Goal: Task Accomplishment & Management: Use online tool/utility

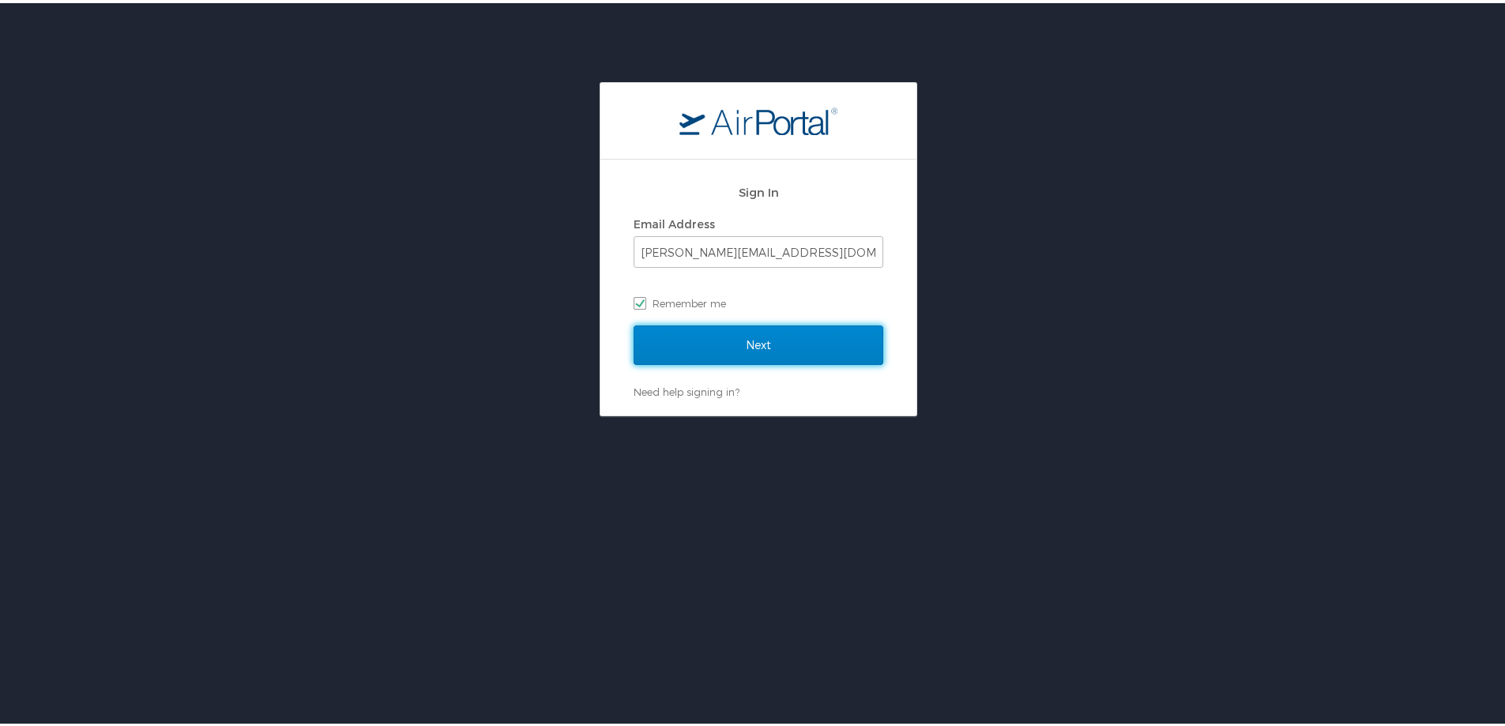
drag, startPoint x: 769, startPoint y: 334, endPoint x: 761, endPoint y: 333, distance: 8.1
click at [769, 333] on input "Next" at bounding box center [758, 341] width 250 height 39
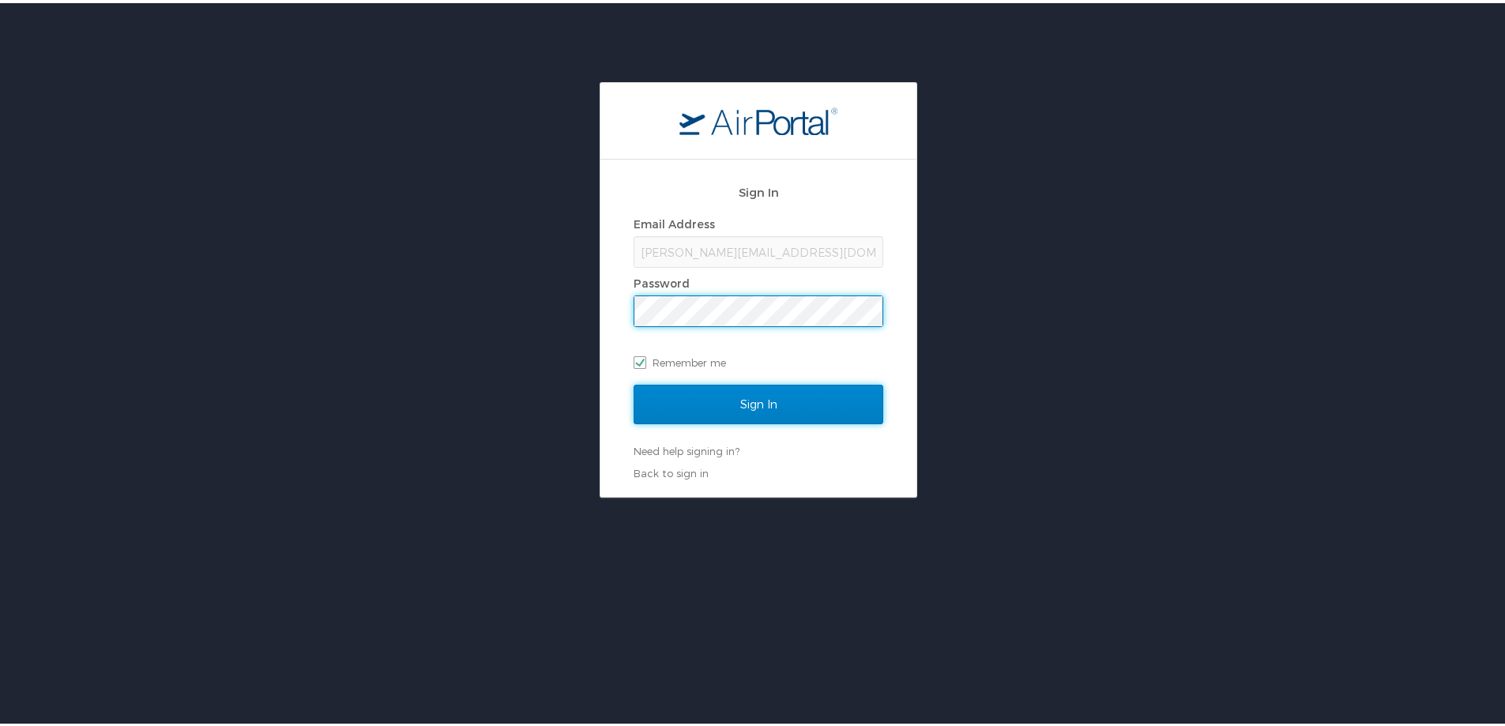
click at [724, 418] on input "Sign In" at bounding box center [758, 401] width 250 height 39
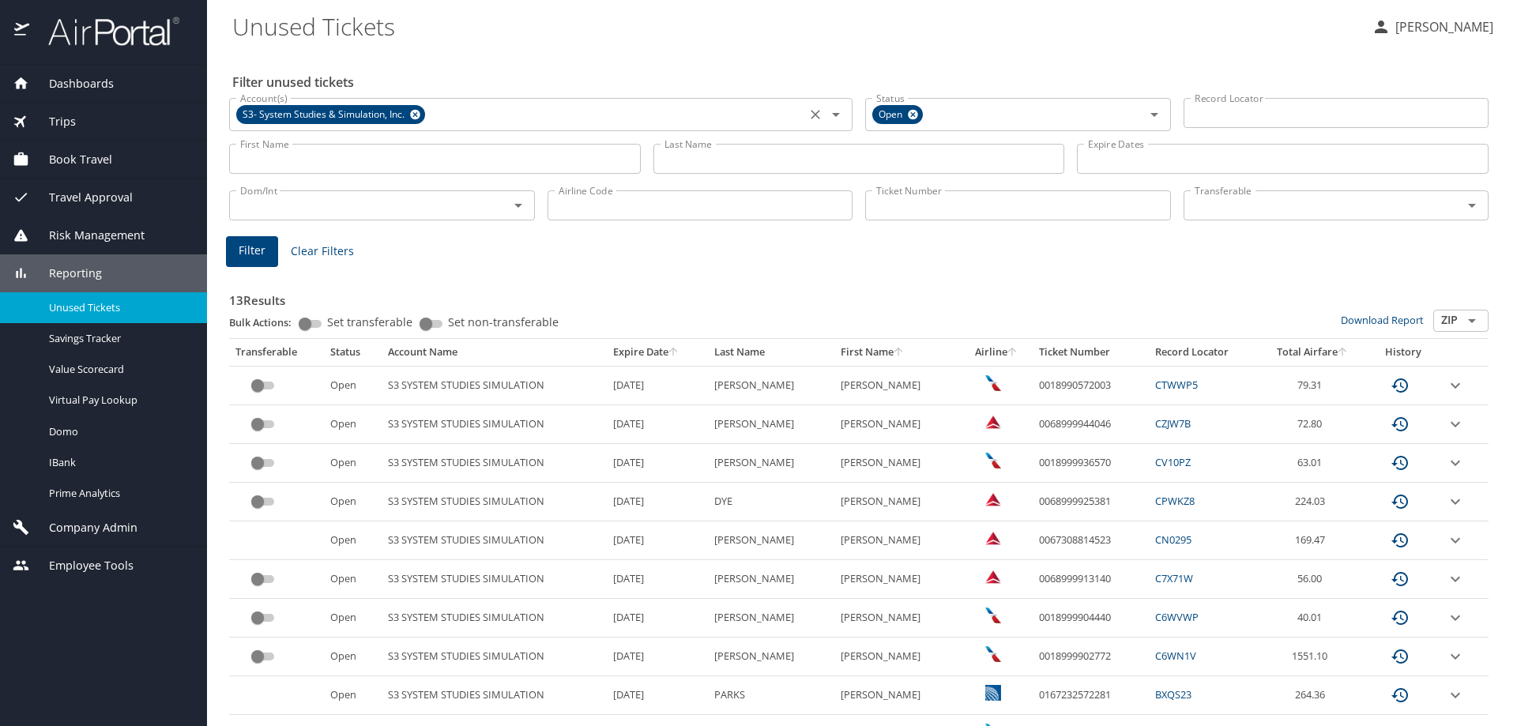
click at [414, 111] on icon at bounding box center [415, 115] width 10 height 10
click at [414, 111] on input "Account(s)" at bounding box center [517, 113] width 567 height 21
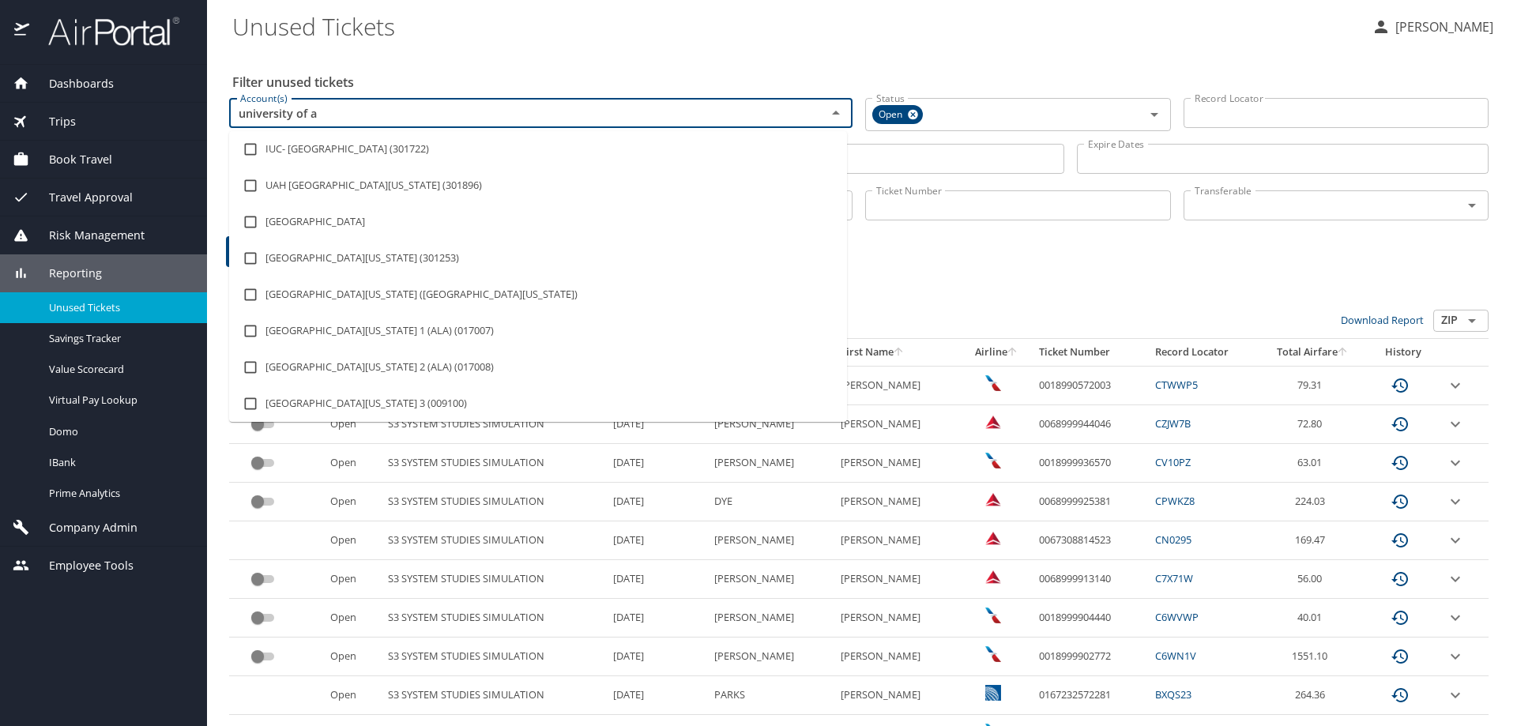
type input "university of al"
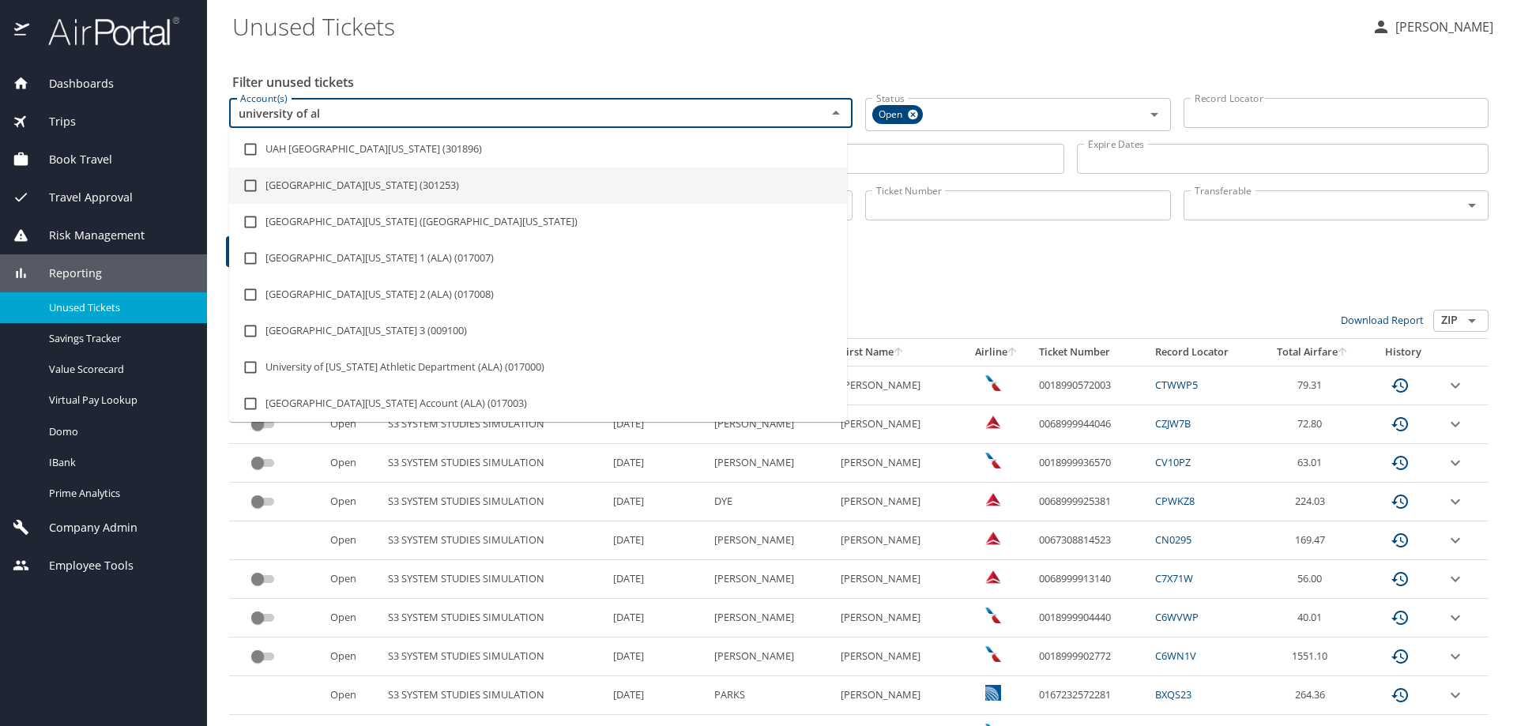
click at [437, 185] on li "University of Alabama (301253)" at bounding box center [538, 185] width 618 height 36
checkbox input "true"
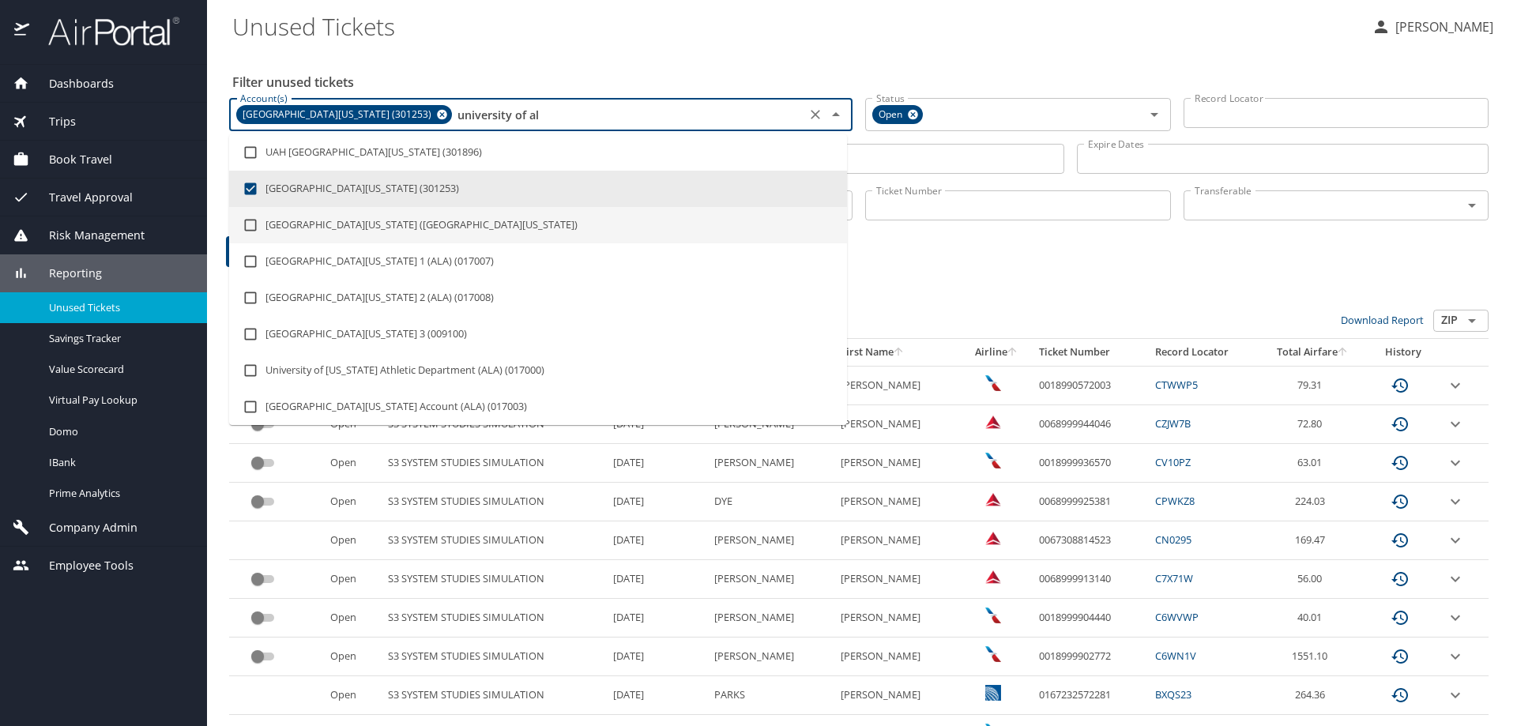
click at [441, 224] on li "University of Alabama (University of Alabama)" at bounding box center [538, 225] width 618 height 36
checkbox input "true"
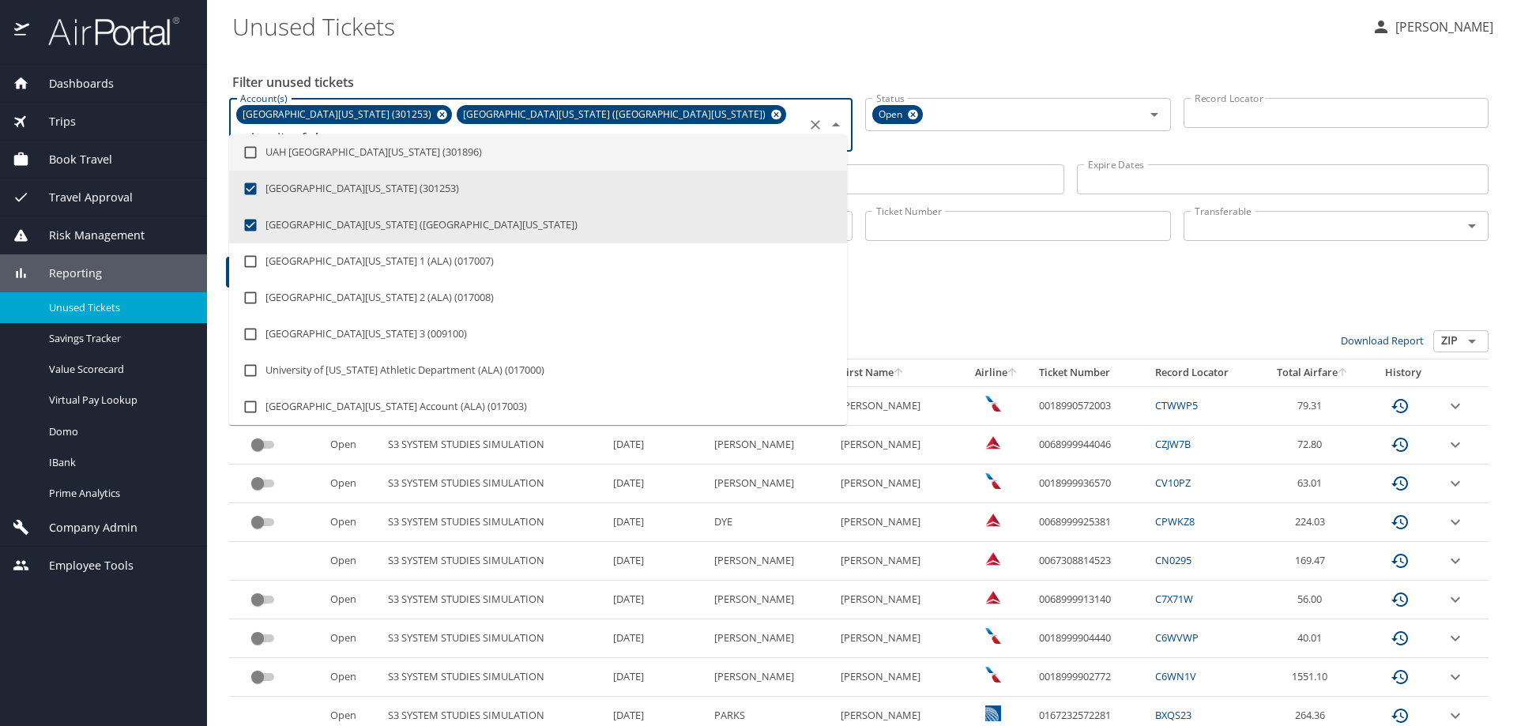
type input "university of al"
click at [561, 58] on div "Filter unused tickets Account(s) University of Alabama (301253) University of A…" at bounding box center [861, 495] width 1259 height 888
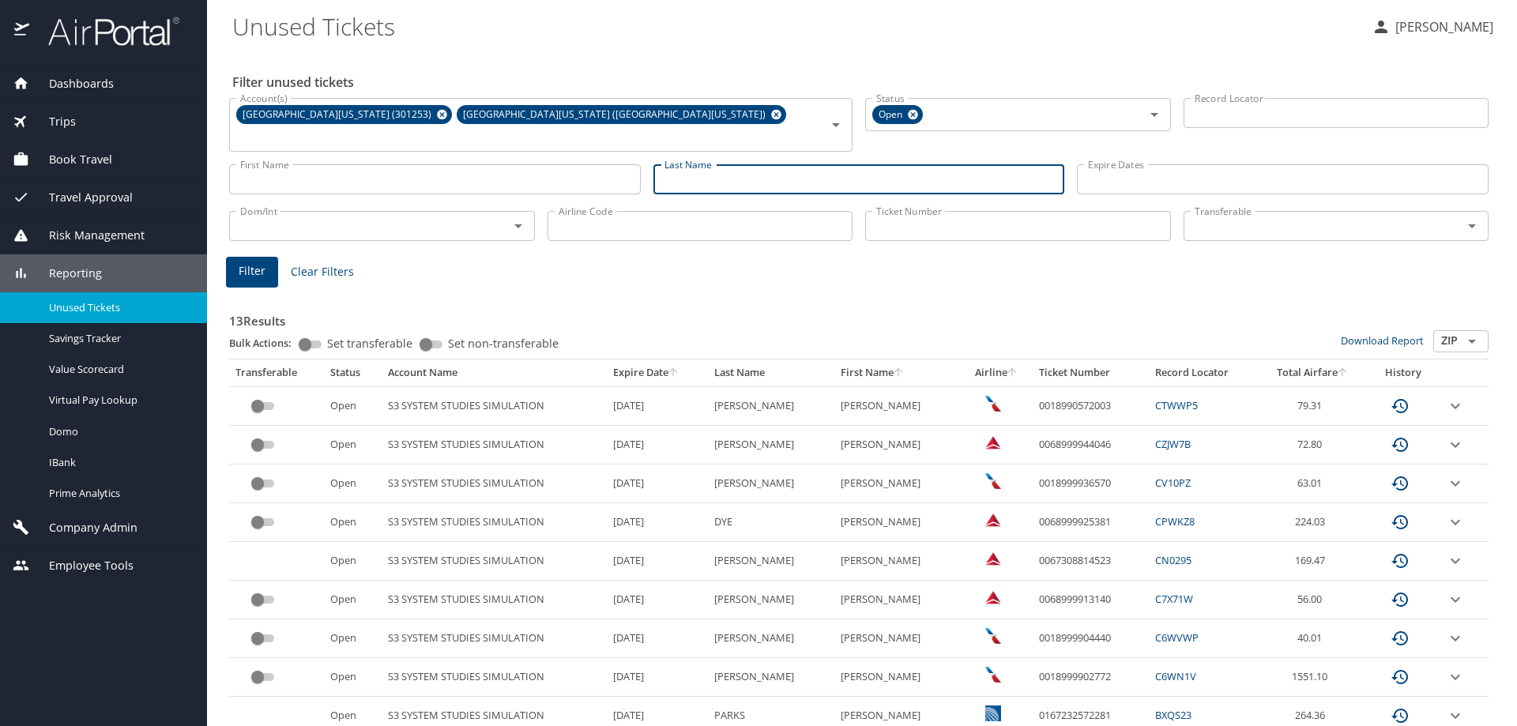
click at [696, 164] on input "Last Name" at bounding box center [859, 179] width 412 height 30
type input "head"
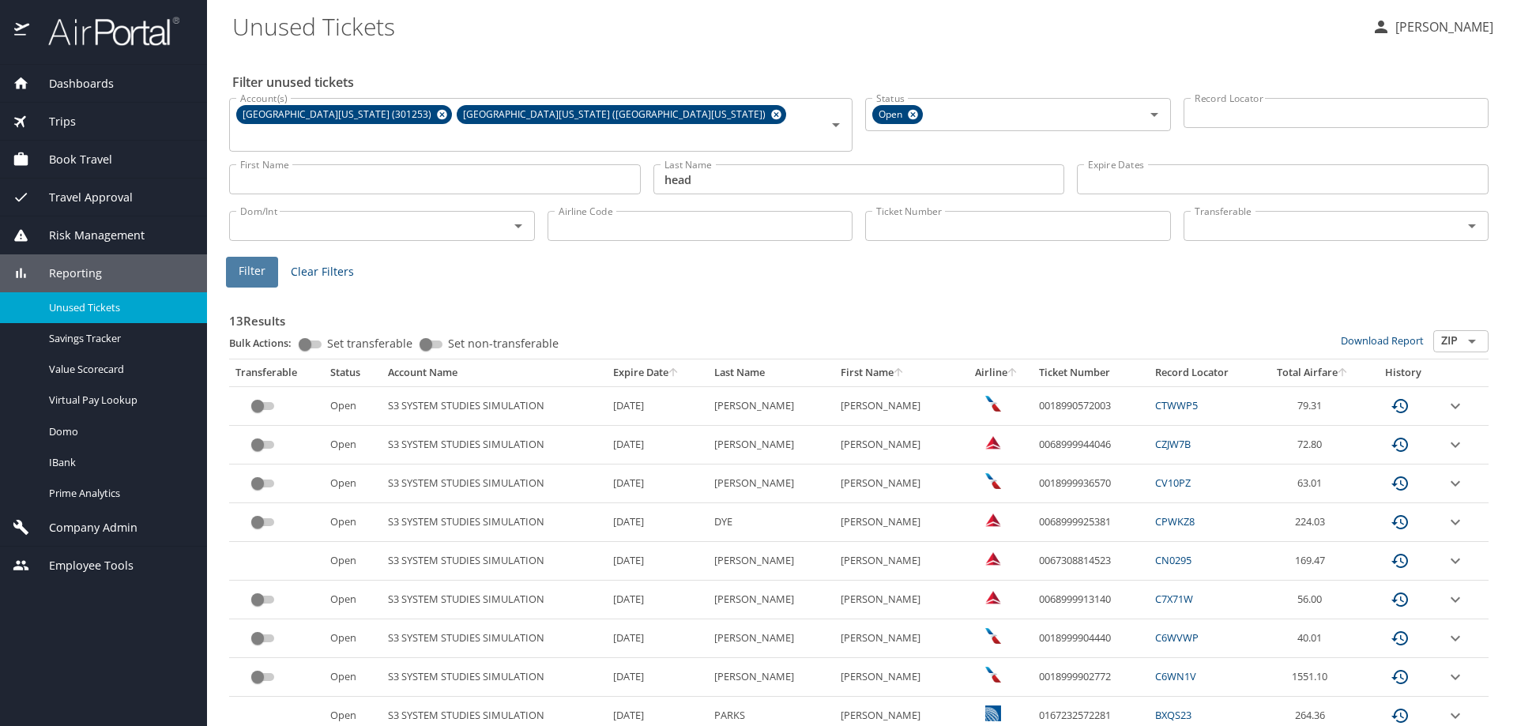
click at [254, 261] on span "Filter" at bounding box center [252, 271] width 27 height 20
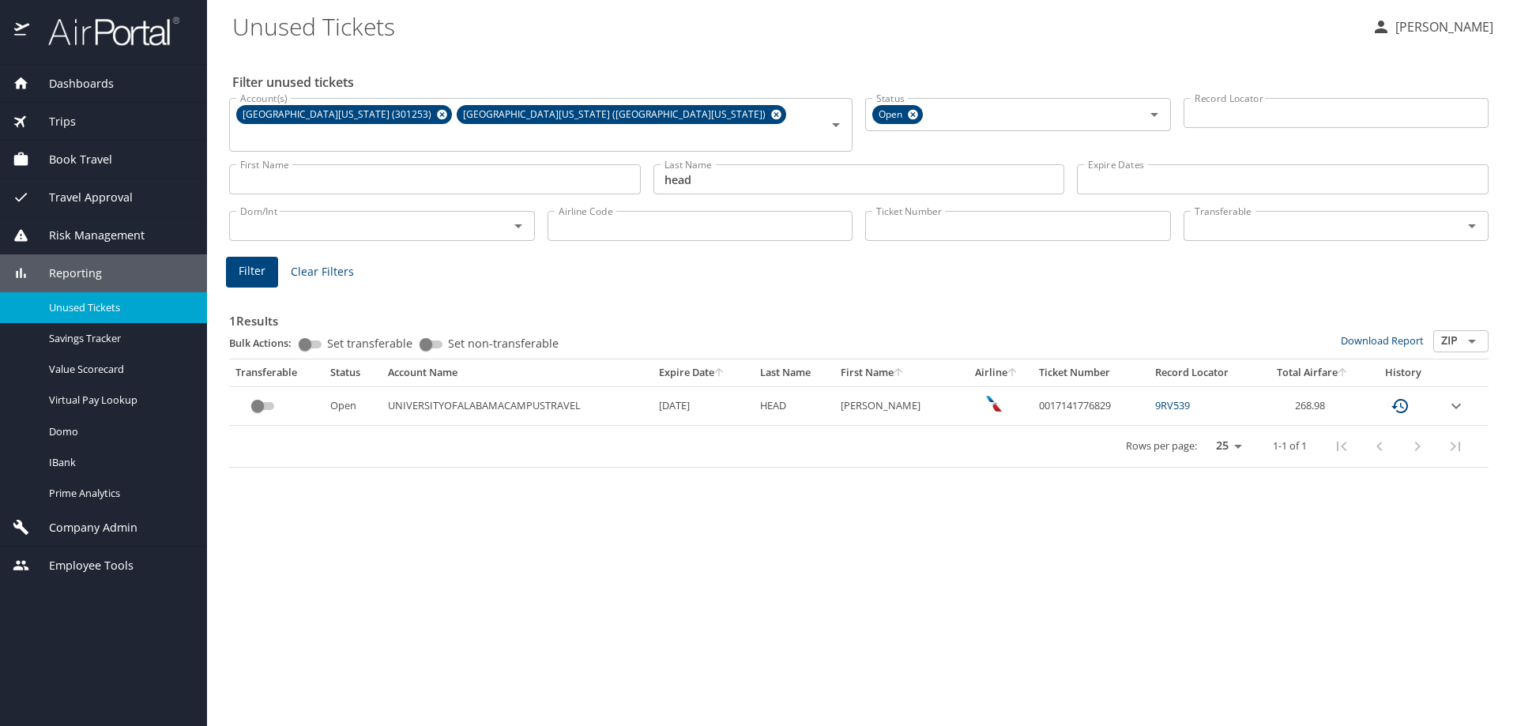
click at [997, 291] on div "1 Results Bulk Actions: Set transferable Set non-transferable Download Report Z…" at bounding box center [858, 379] width 1259 height 177
click at [1066, 386] on td "0017141776829" at bounding box center [1090, 405] width 116 height 39
copy td "0017141776829"
click at [1051, 386] on td "0017141776829" at bounding box center [1090, 405] width 116 height 39
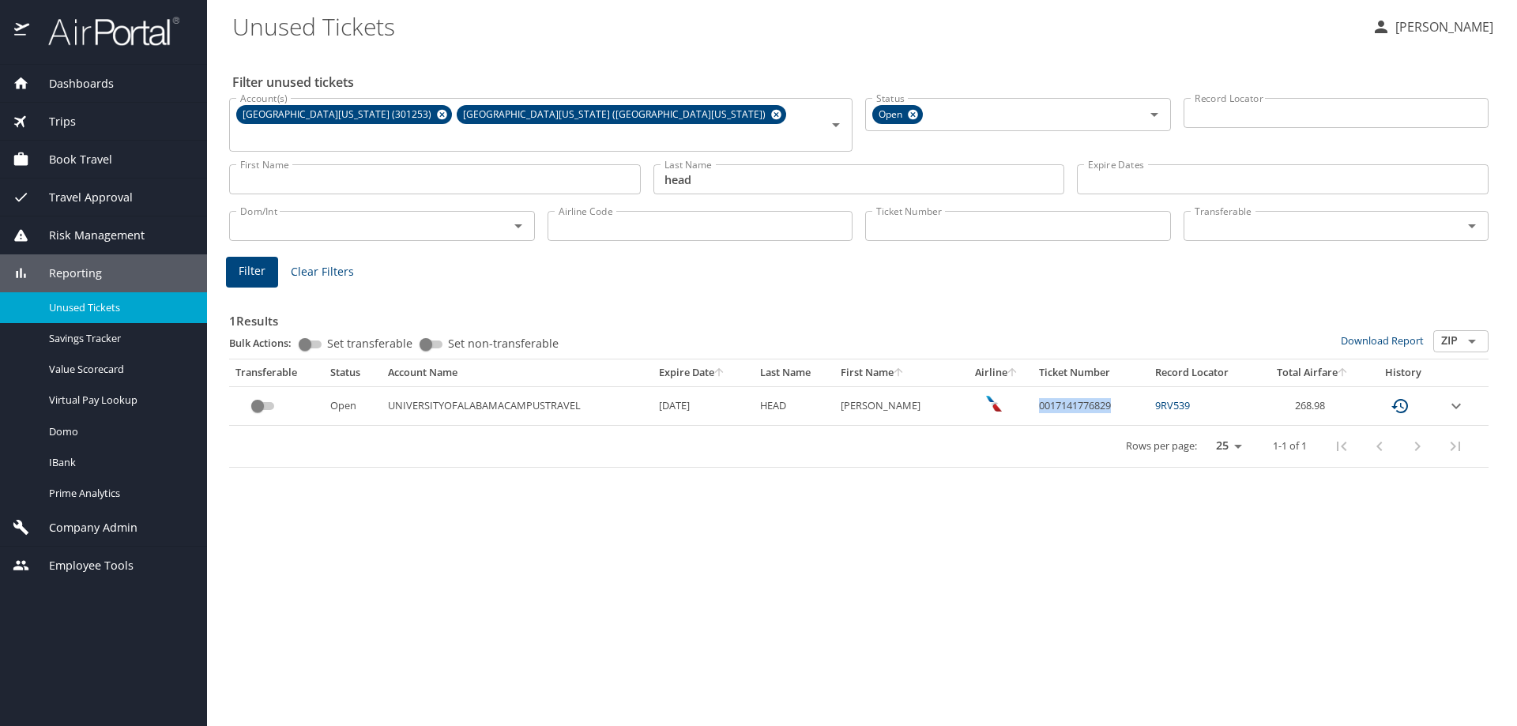
click at [1051, 386] on td "0017141776829" at bounding box center [1090, 405] width 116 height 39
